Goal: Task Accomplishment & Management: Manage account settings

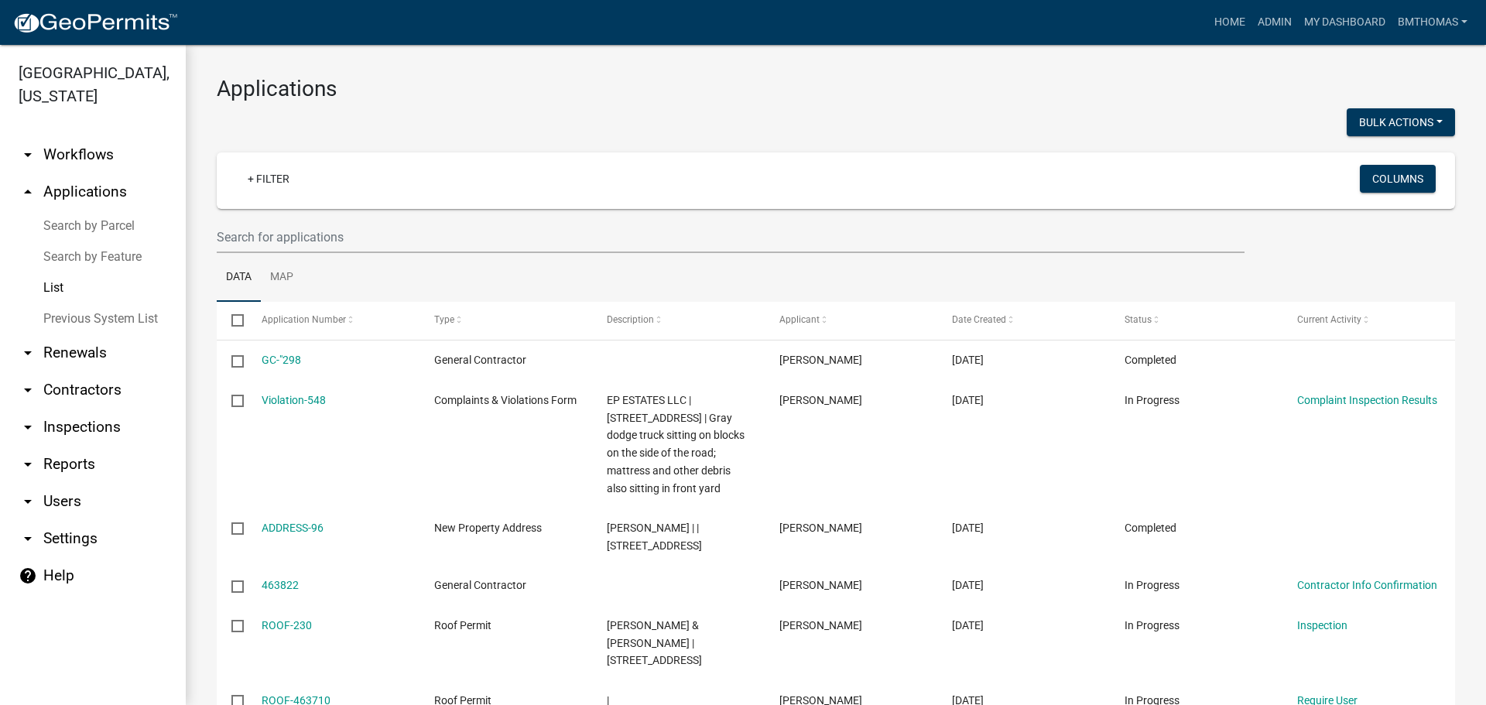
select select "3: 100"
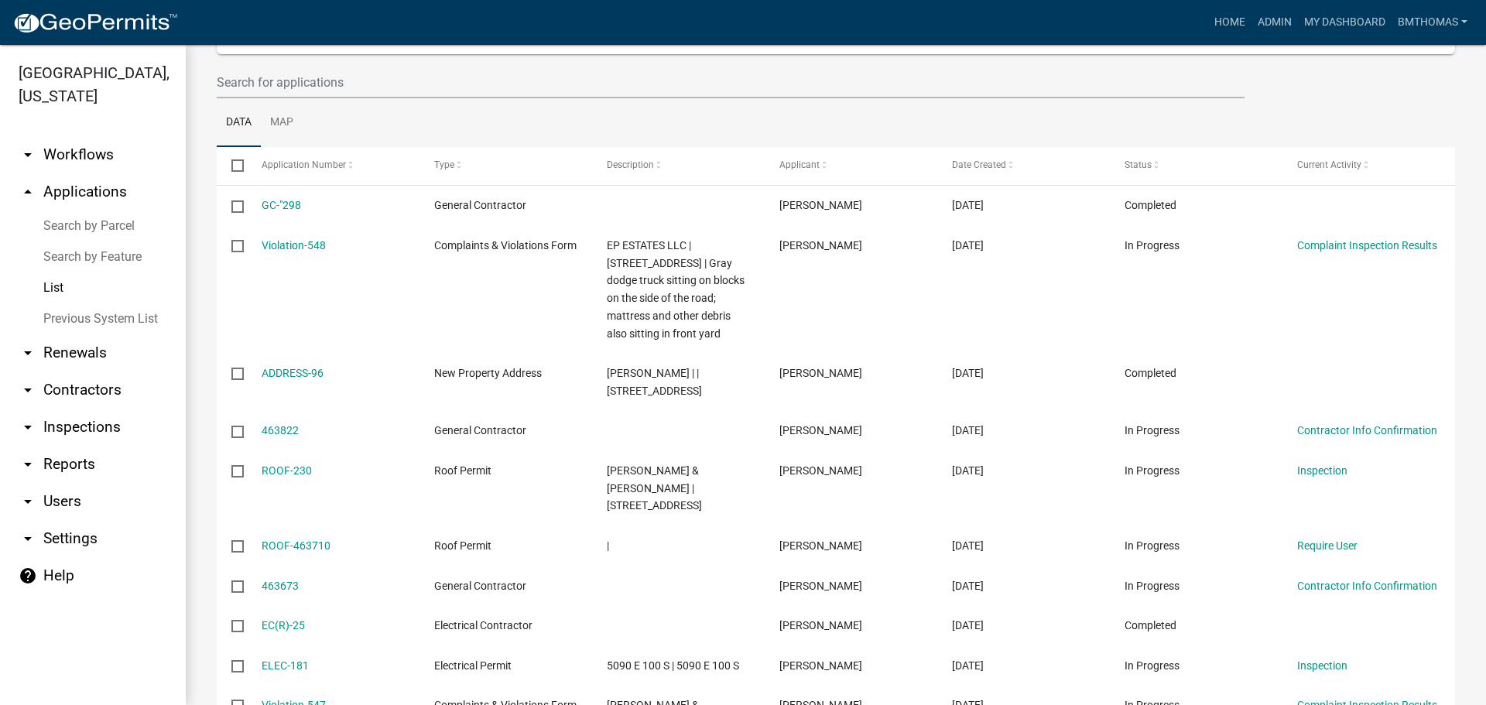
click at [74, 409] on link "arrow_drop_down Inspections" at bounding box center [93, 427] width 186 height 37
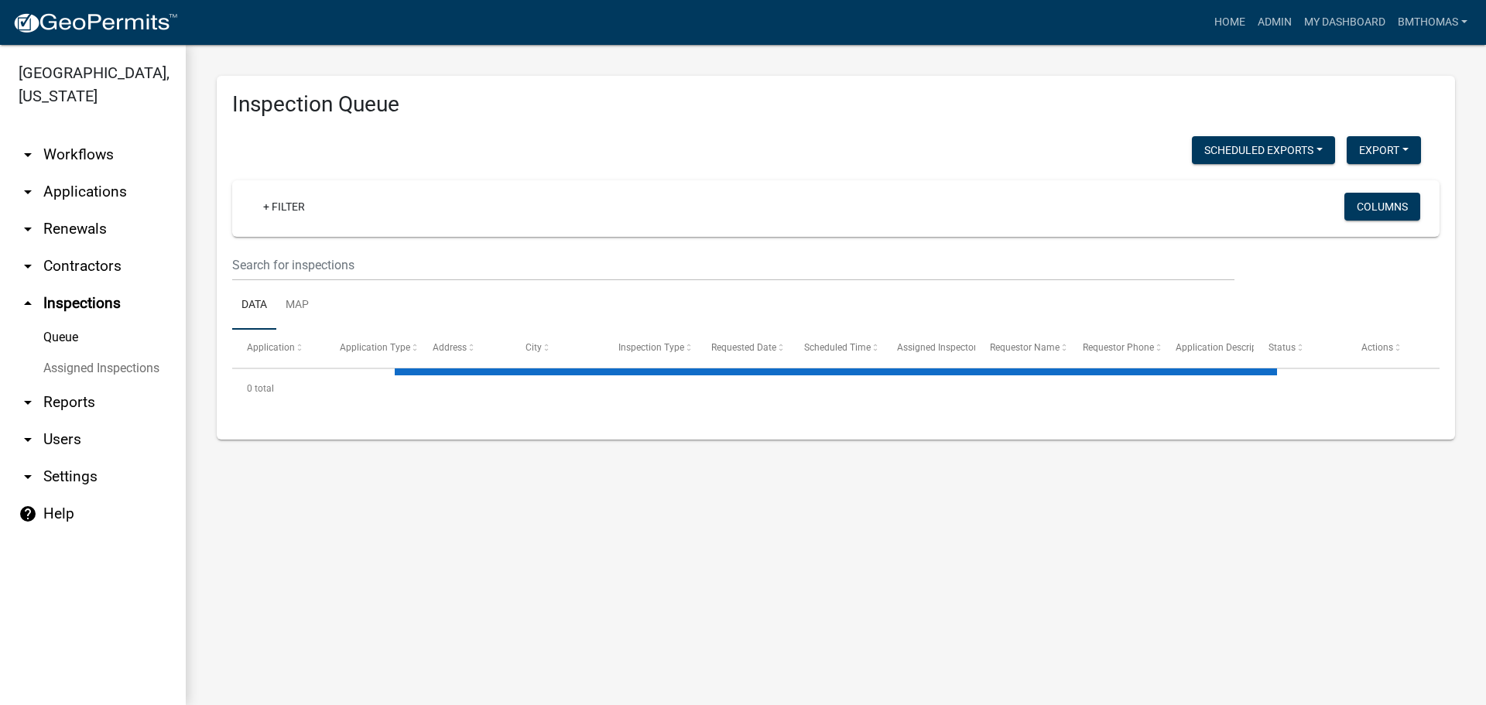
click at [86, 353] on link "Assigned Inspections" at bounding box center [93, 368] width 186 height 31
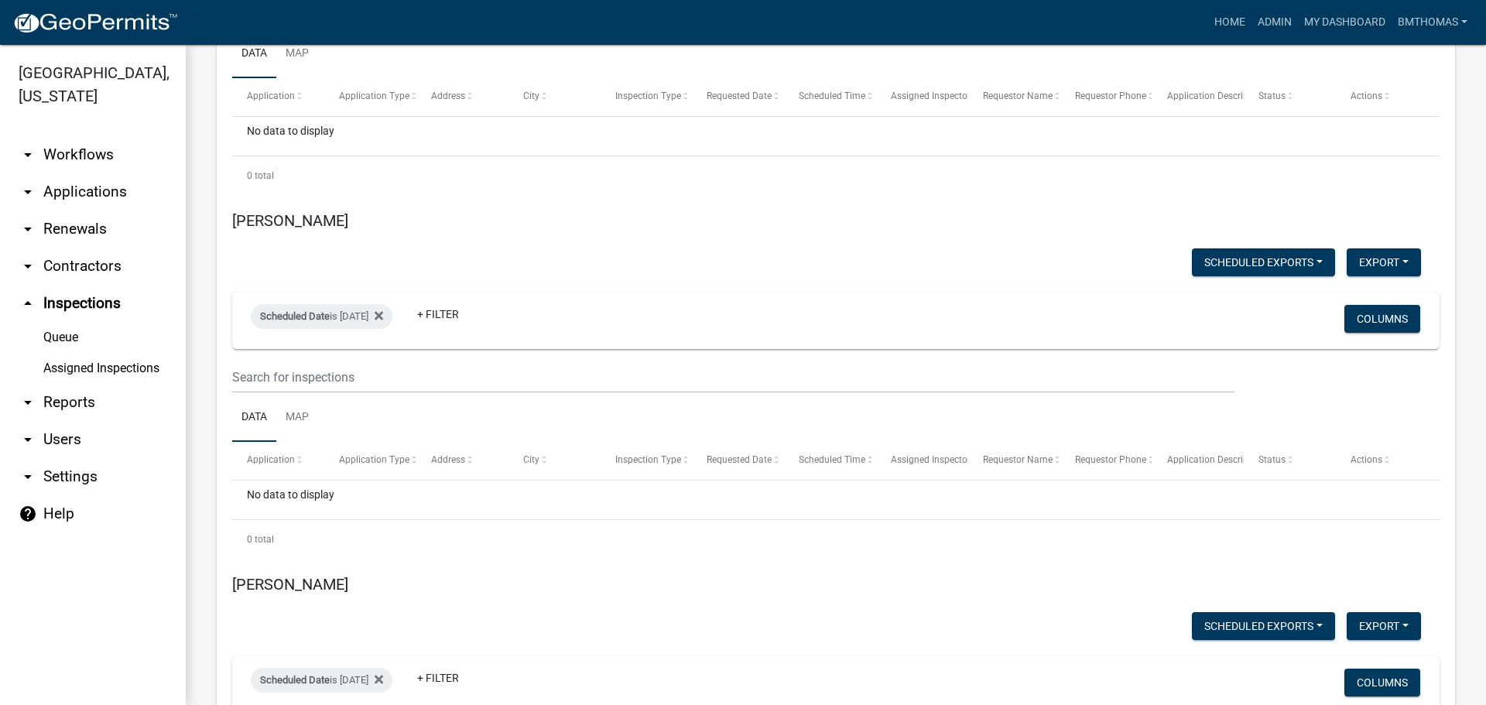
scroll to position [9380, 0]
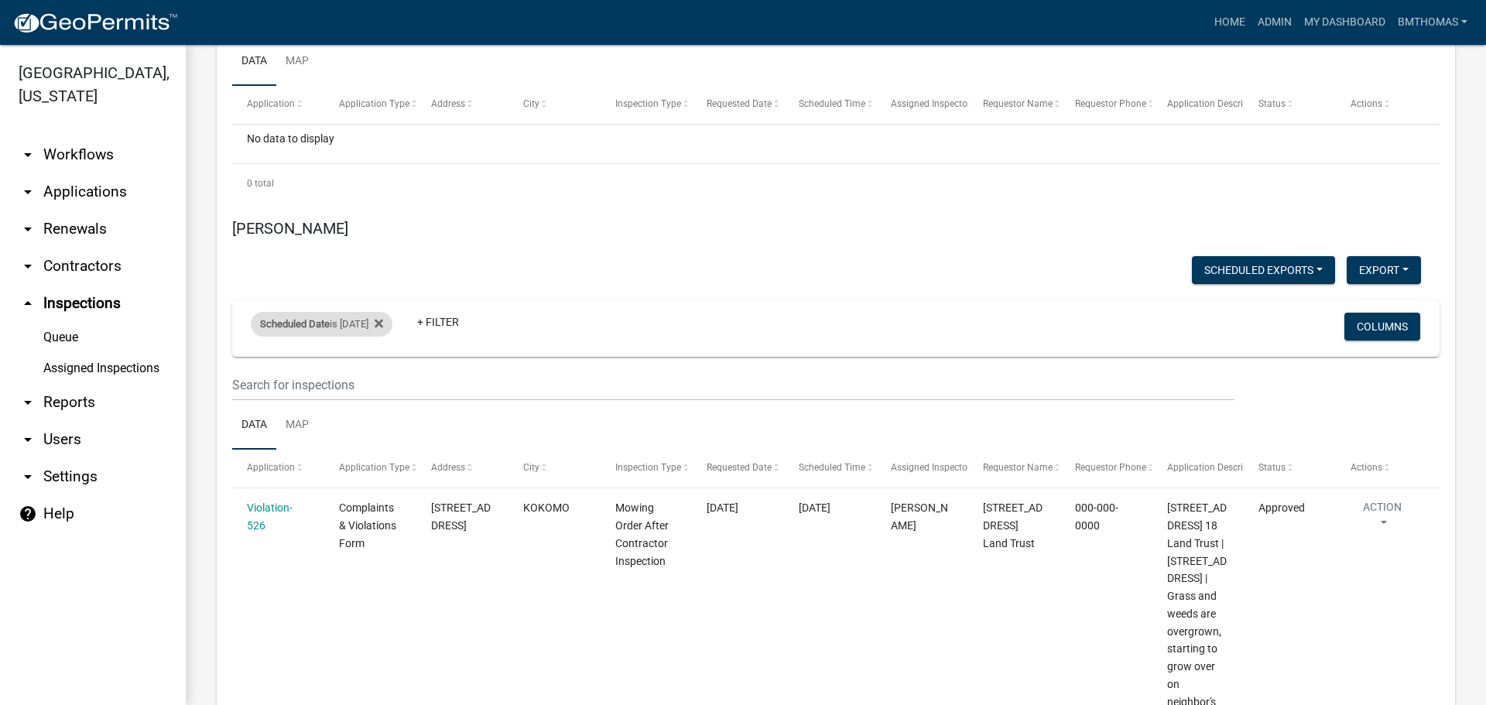
click at [344, 312] on div "Scheduled Date is [DATE]" at bounding box center [322, 324] width 142 height 25
click at [378, 245] on input "[DATE]" at bounding box center [335, 241] width 108 height 32
type input "[DATE]"
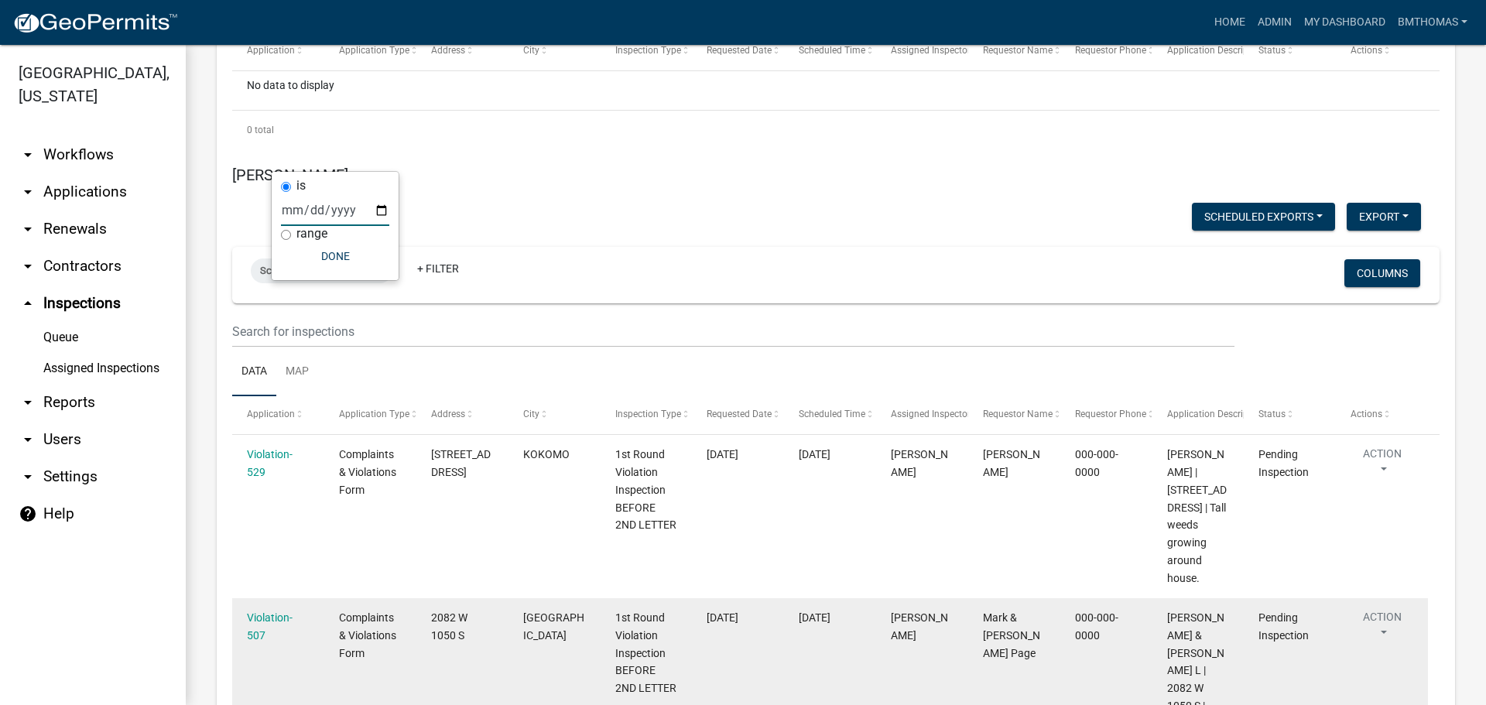
scroll to position [9455, 0]
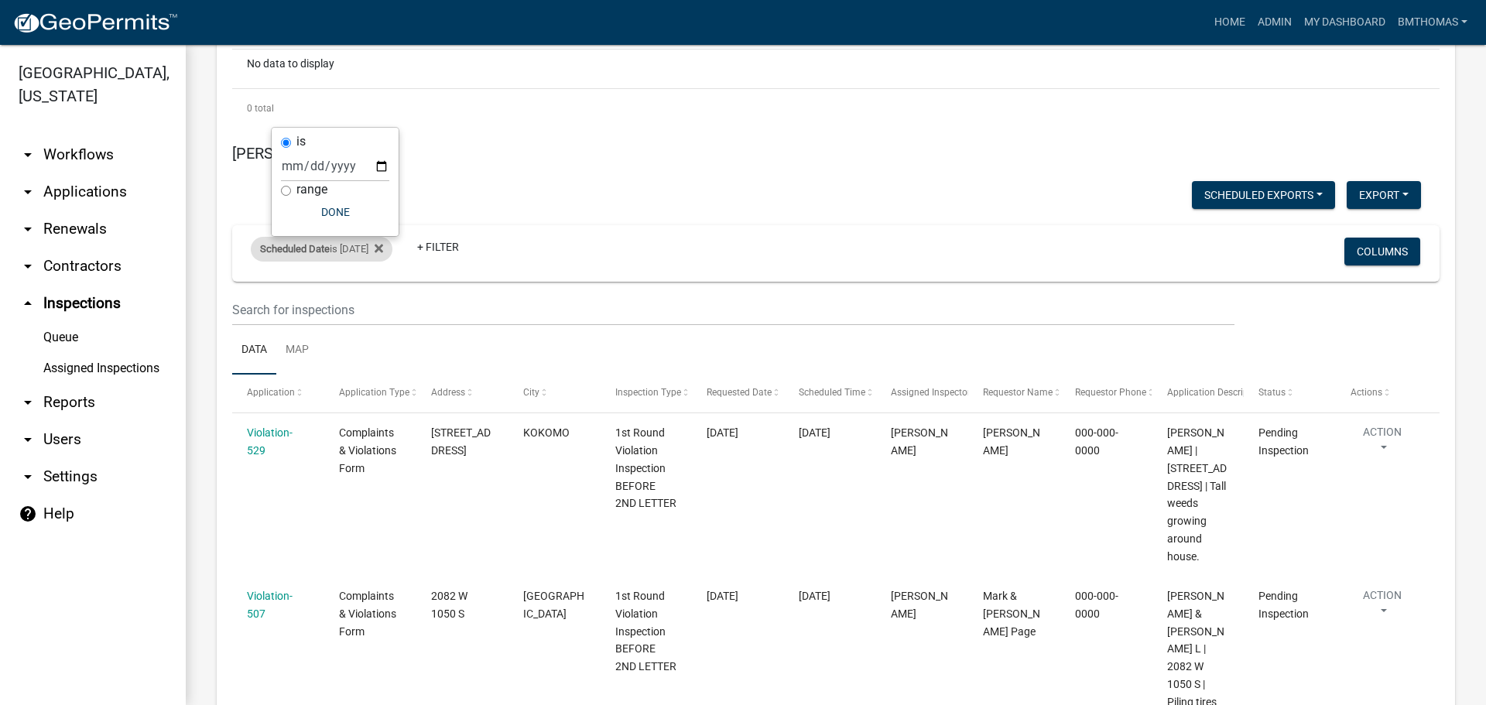
click at [360, 237] on div "Scheduled Date is [DATE]" at bounding box center [322, 249] width 142 height 25
click at [354, 237] on div "Scheduled Date is [DATE]" at bounding box center [322, 249] width 142 height 25
click at [377, 172] on input "[DATE]" at bounding box center [335, 166] width 108 height 32
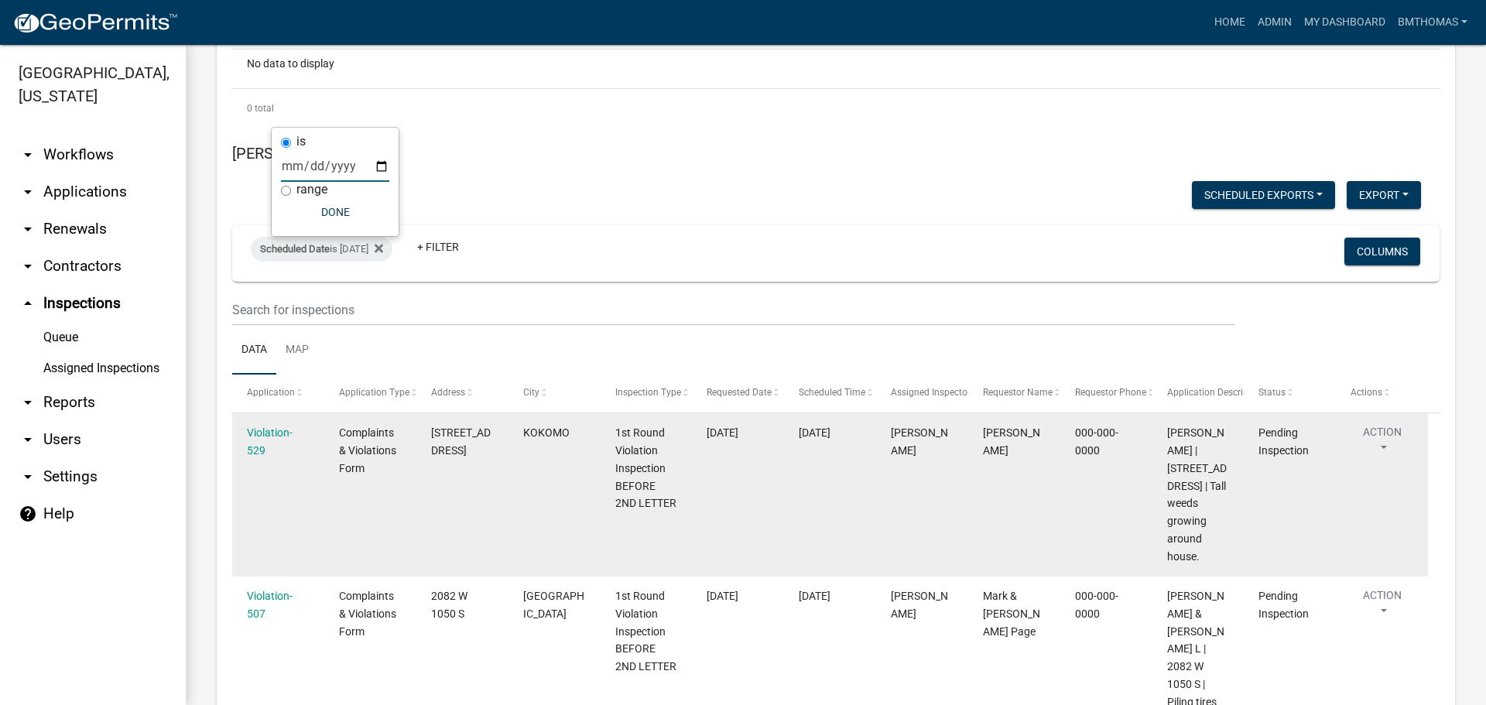
scroll to position [9163, 0]
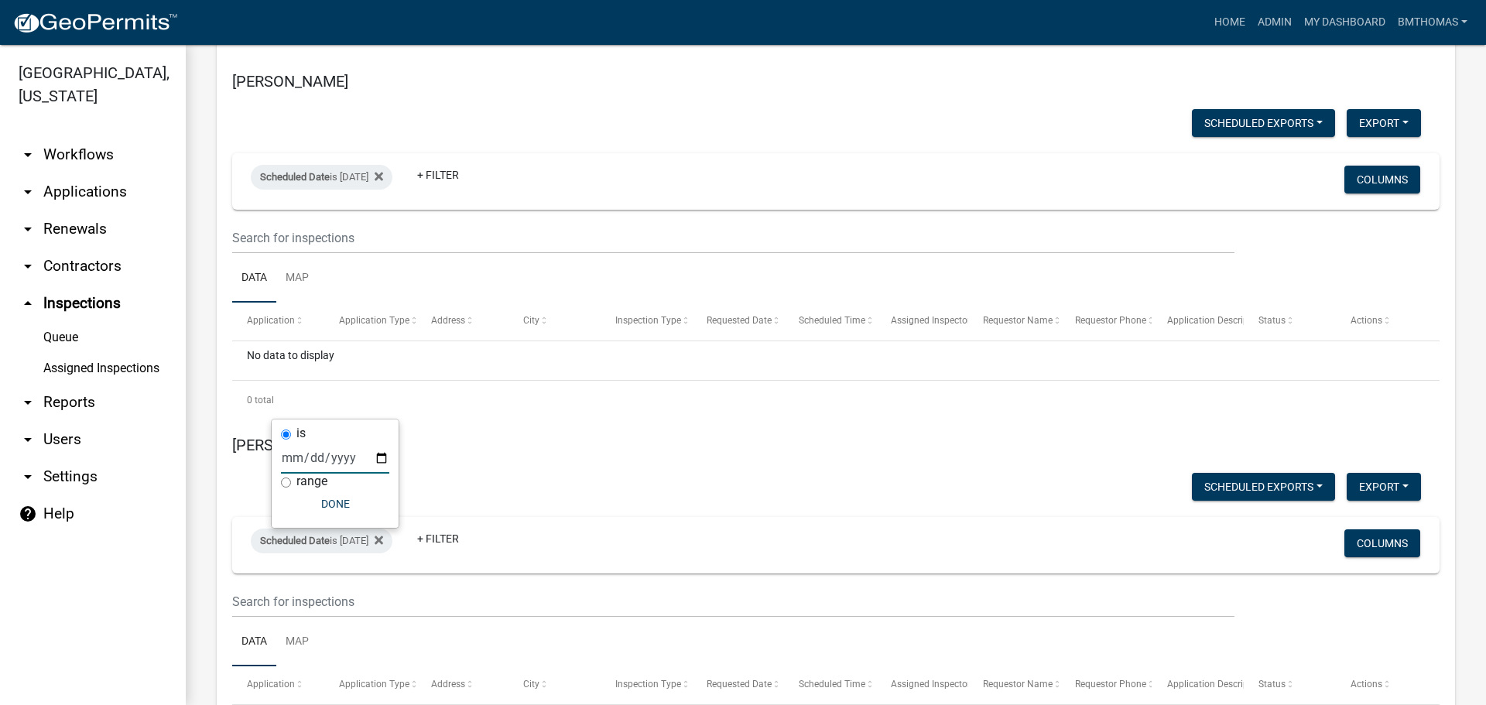
click at [337, 452] on input "[DATE]" at bounding box center [335, 458] width 108 height 32
click at [383, 464] on input "[DATE]" at bounding box center [335, 458] width 108 height 32
type input "[DATE]"
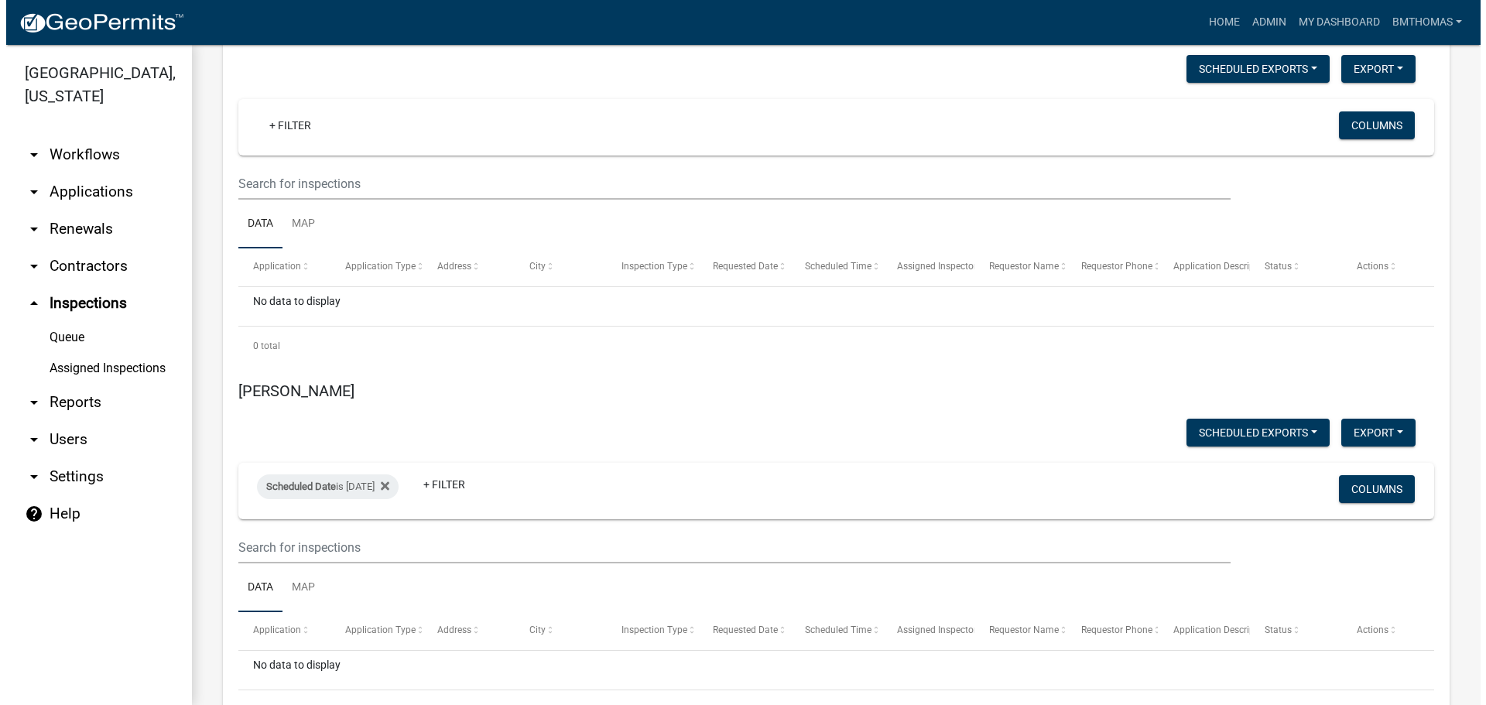
scroll to position [8776, 0]
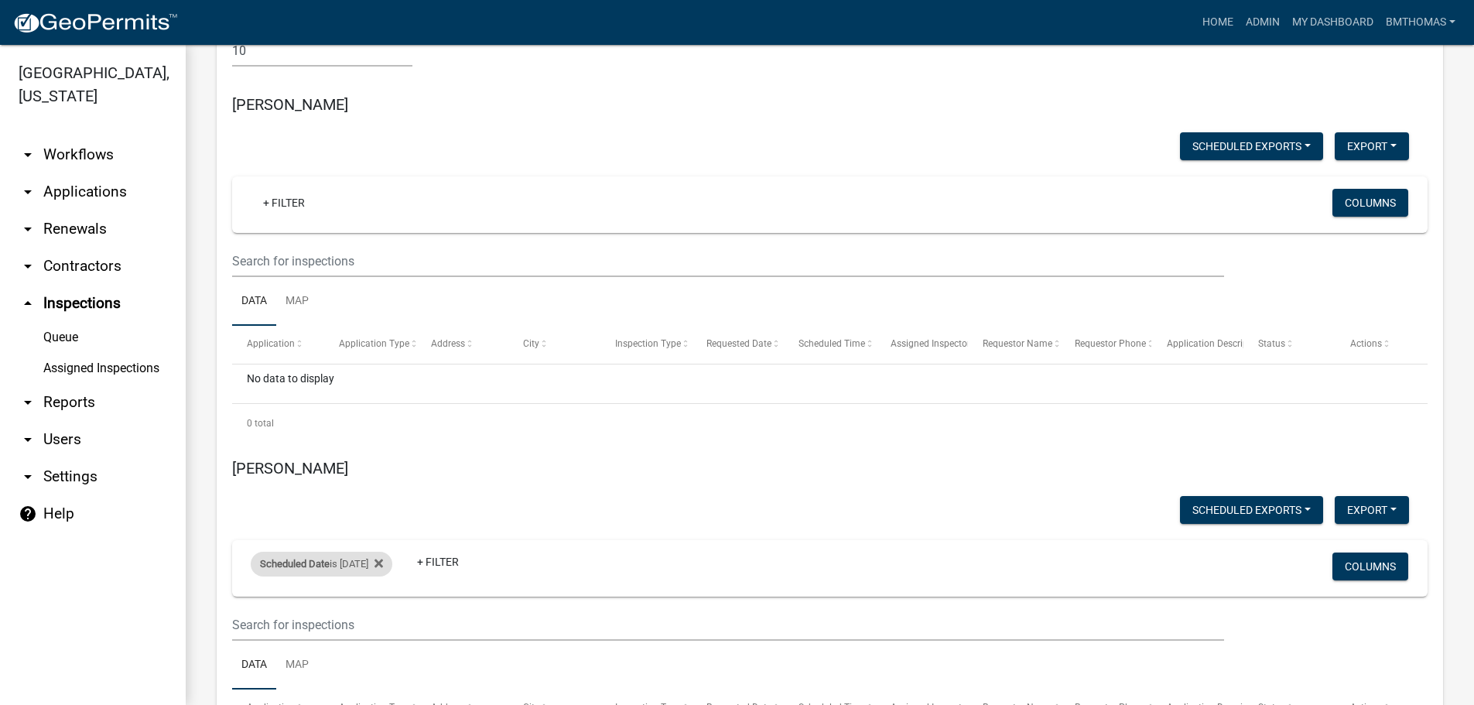
click at [351, 552] on div "Scheduled Date is [DATE]" at bounding box center [322, 564] width 142 height 25
click at [383, 478] on input "[DATE]" at bounding box center [335, 481] width 108 height 32
type input "[DATE]"
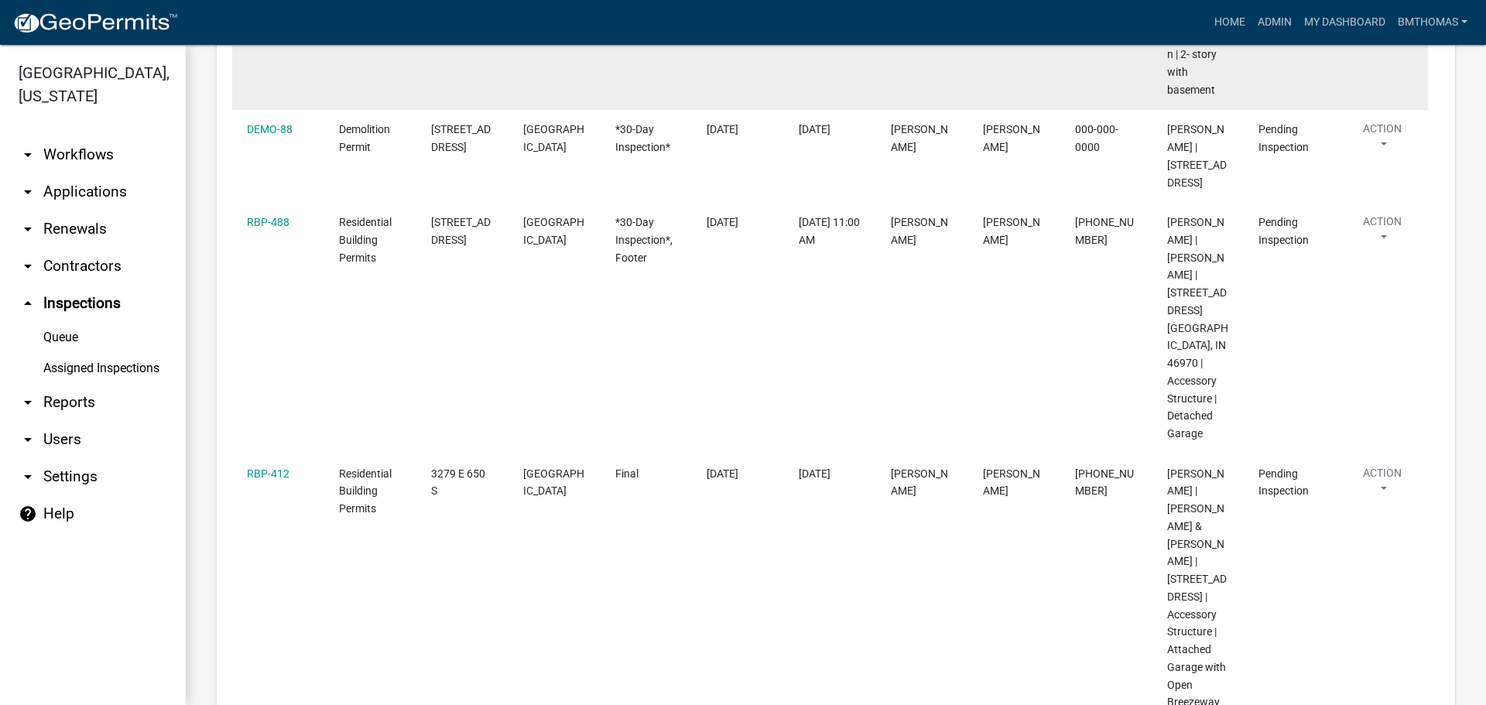
scroll to position [10866, 0]
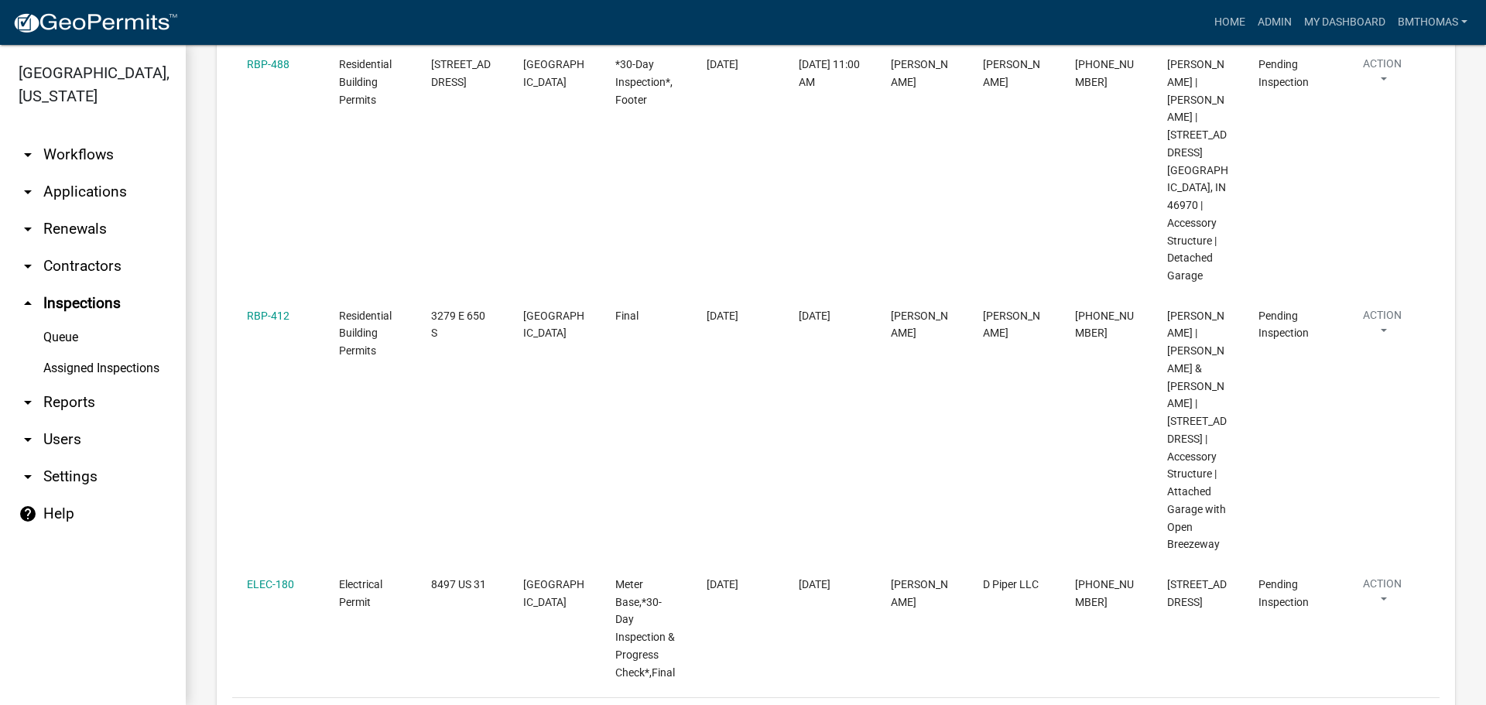
select select "3: 100"
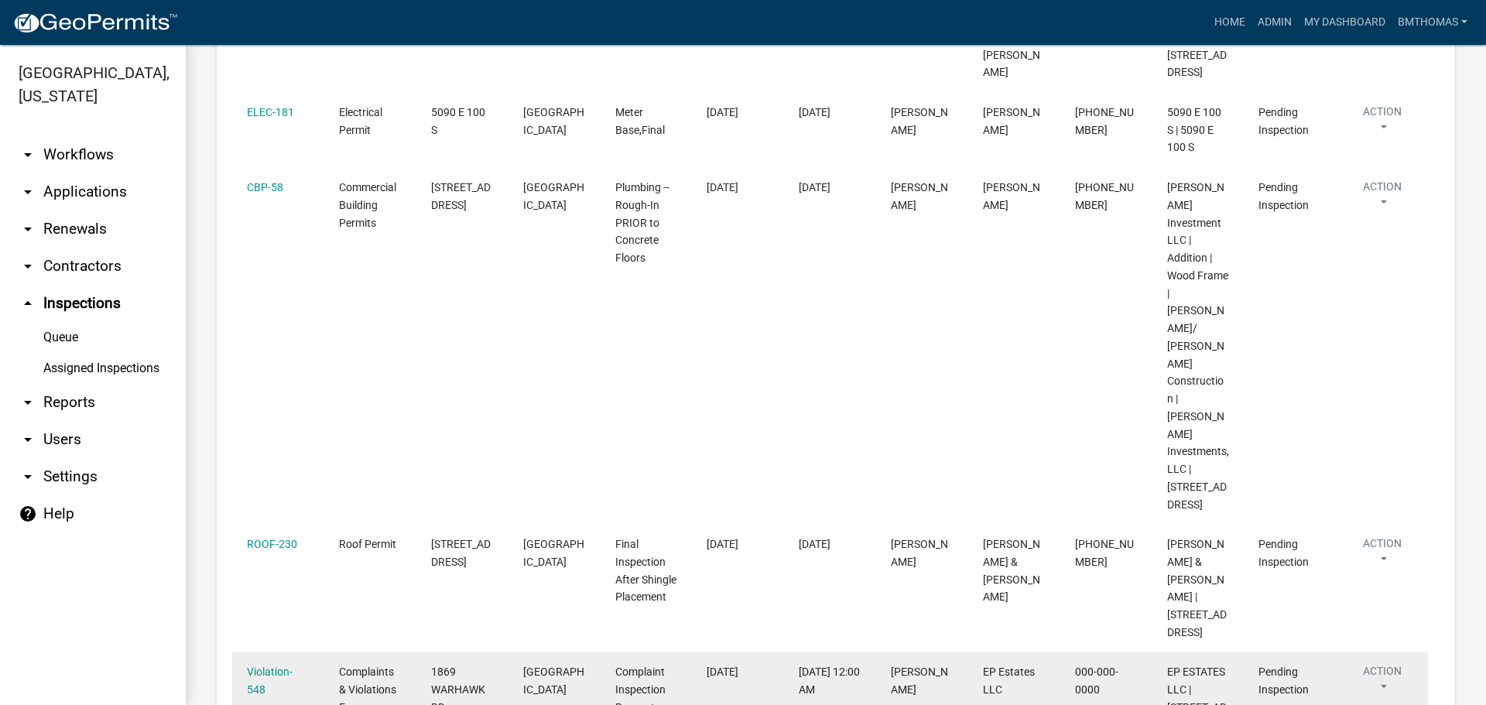
scroll to position [11562, 0]
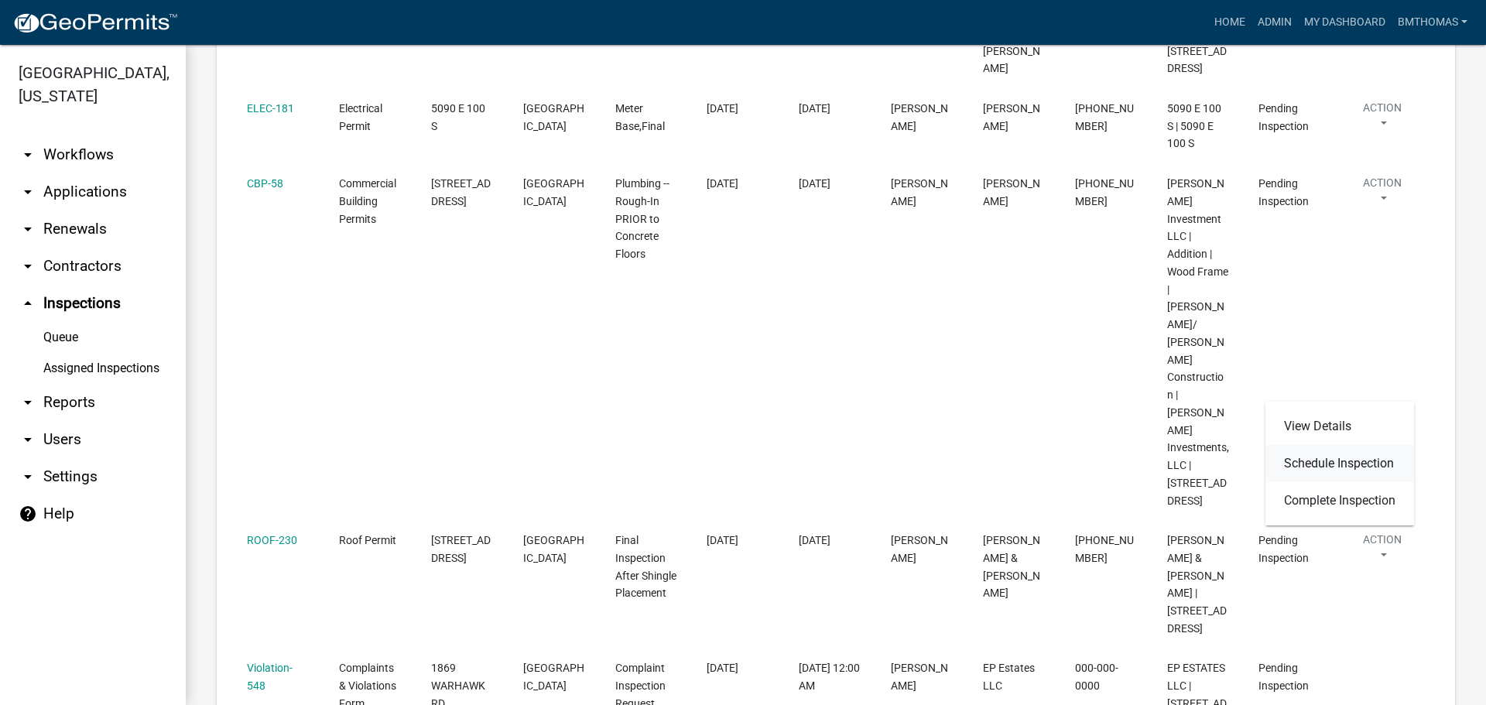
click at [1369, 464] on link "Schedule Inspection" at bounding box center [1339, 463] width 149 height 37
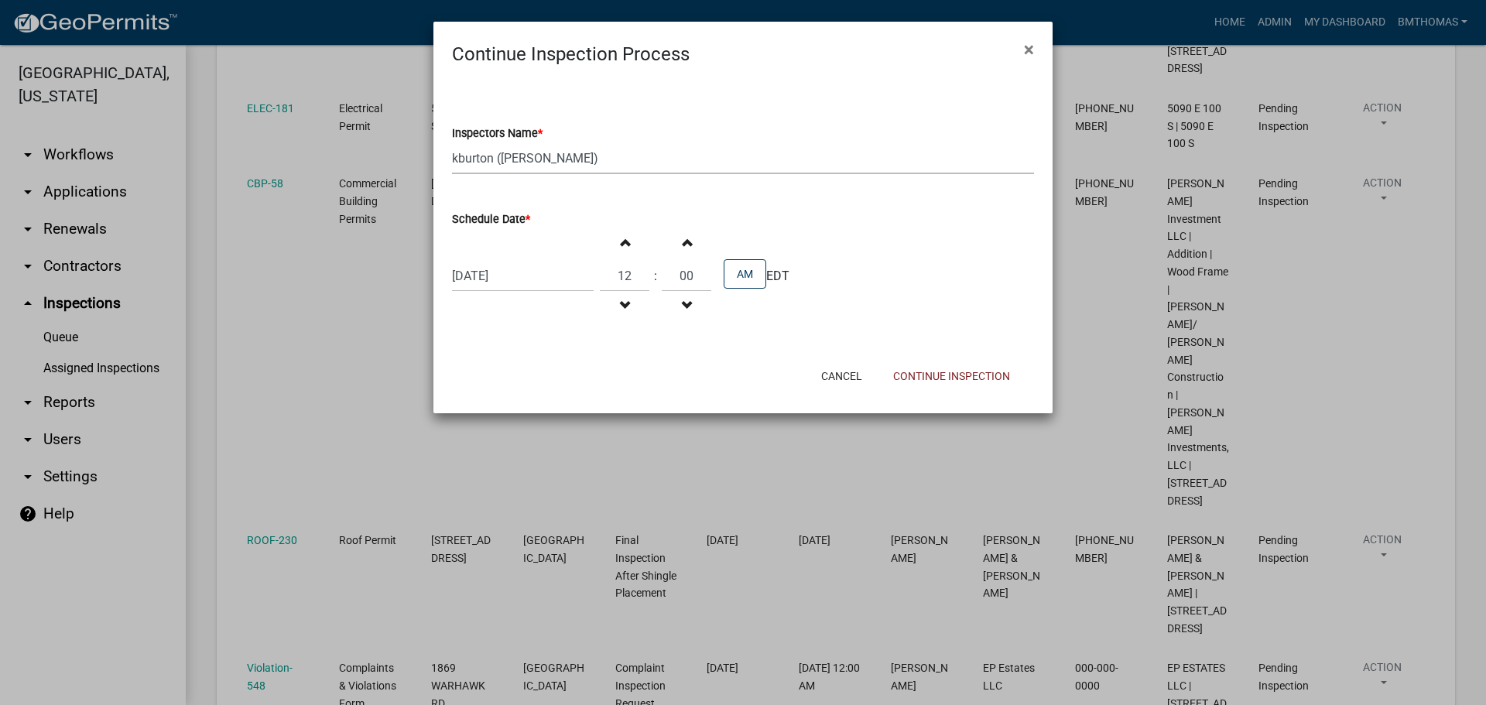
click at [509, 156] on select "Select Item... bmthomas ([PERSON_NAME]) croser ([PERSON_NAME]) [PERSON_NAME] ([…" at bounding box center [743, 158] width 582 height 32
select select "0324ce59-dc13-463c-88f6-21718b6e040a"
click at [452, 142] on select "Select Item... bmthomas ([PERSON_NAME]) croser ([PERSON_NAME]) [PERSON_NAME] ([…" at bounding box center [743, 158] width 582 height 32
click at [914, 375] on button "Continue Inspection" at bounding box center [952, 376] width 142 height 28
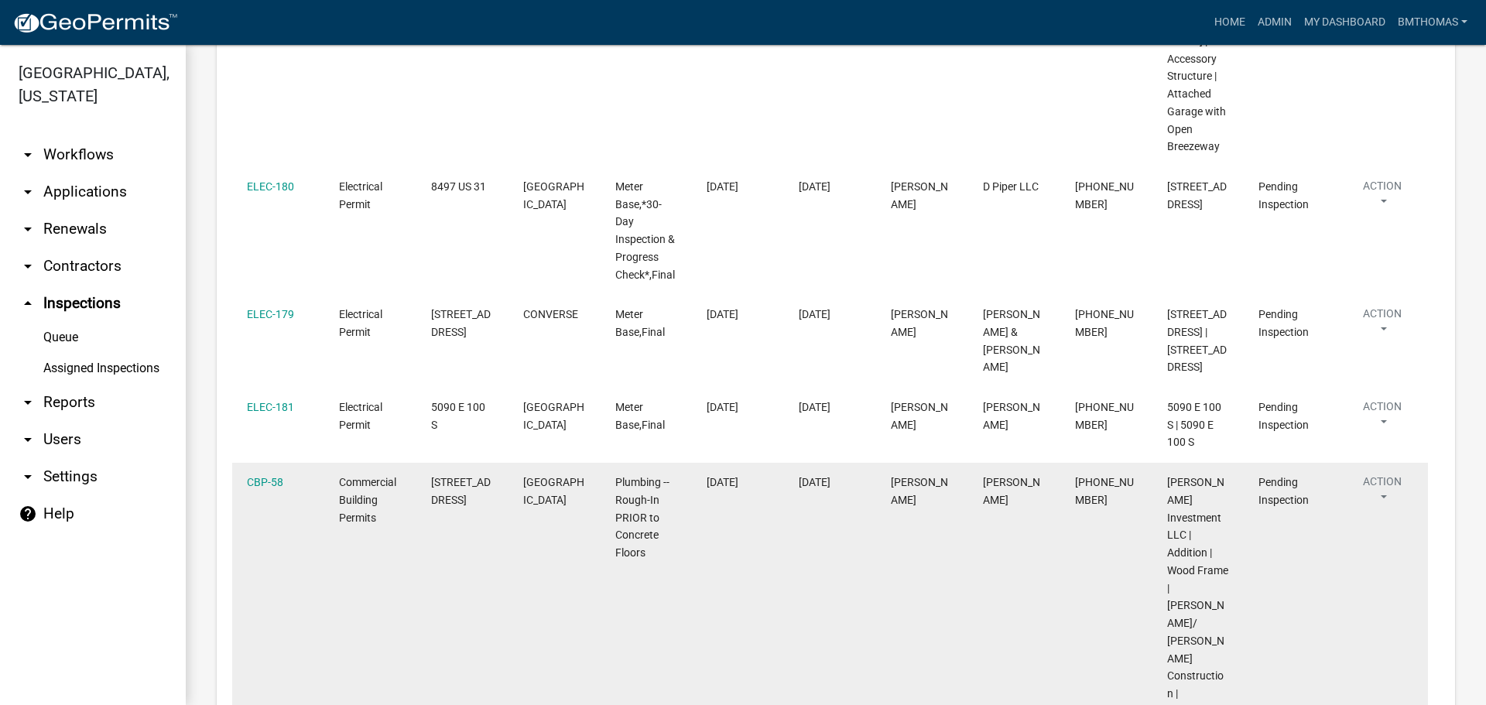
scroll to position [11098, 0]
